Goal: Task Accomplishment & Management: Manage account settings

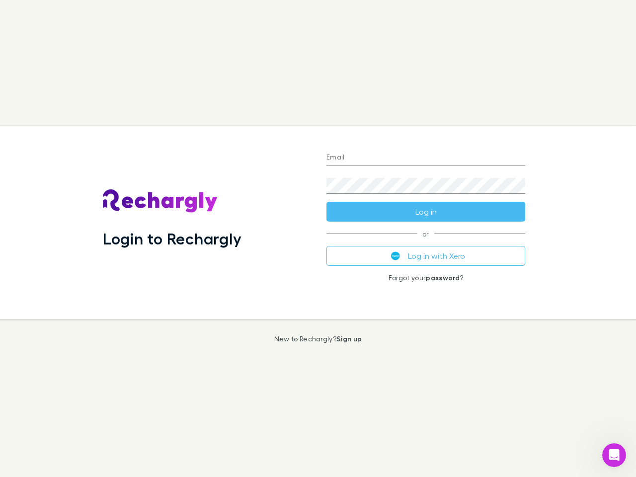
click at [318, 238] on div "Login to Rechargly" at bounding box center [206, 222] width 223 height 193
click at [426, 158] on input "Email" at bounding box center [425, 158] width 199 height 16
click at [426, 212] on form "Email Password Log in" at bounding box center [425, 181] width 199 height 79
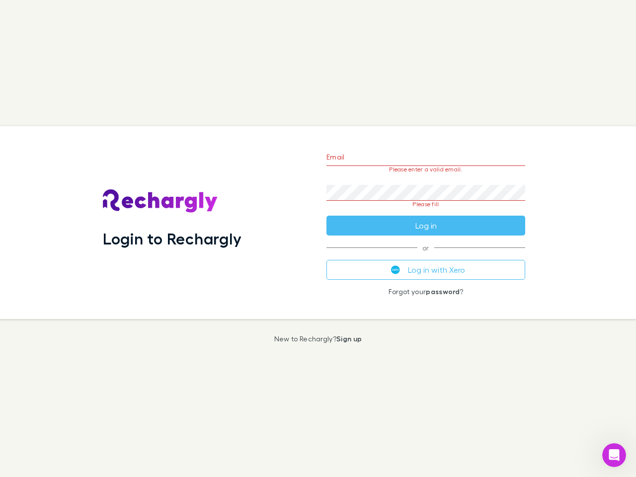
click at [426, 256] on div "Email Please enter a valid email. Password Please fill Log in or Log in with Xe…" at bounding box center [425, 222] width 215 height 193
click at [614, 455] on icon "Open Intercom Messenger" at bounding box center [614, 455] width 16 height 16
